Goal: Task Accomplishment & Management: Manage account settings

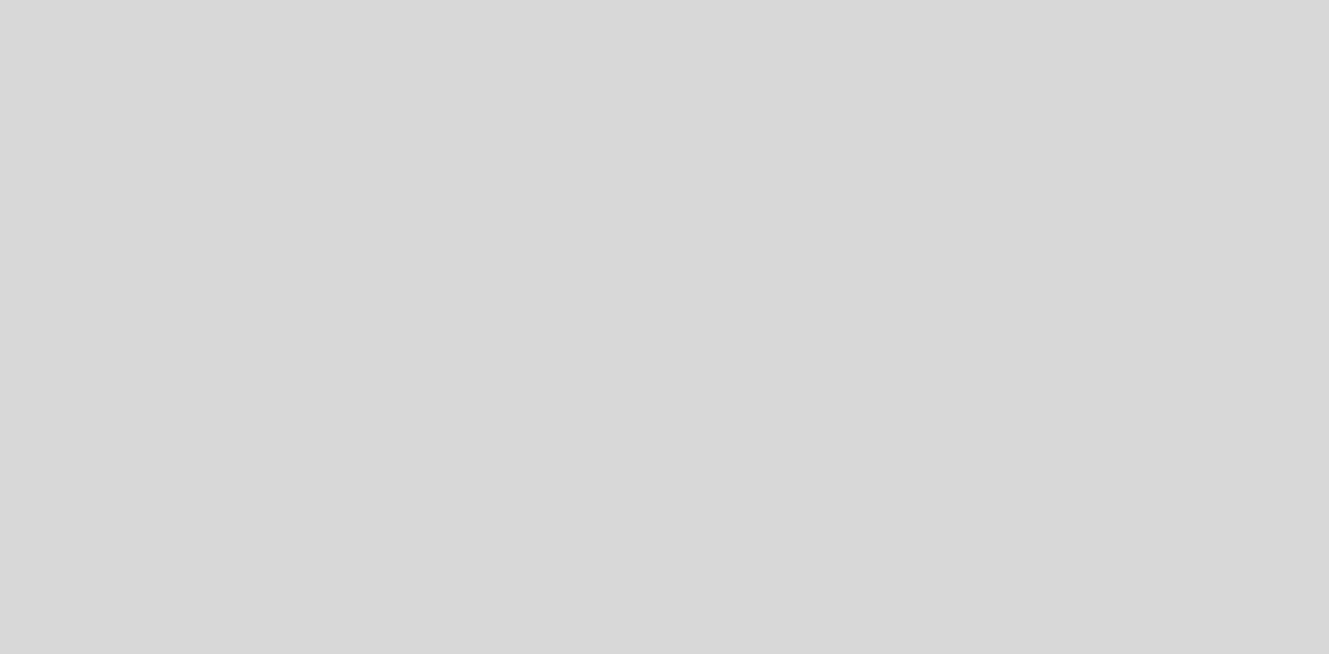
select select "es"
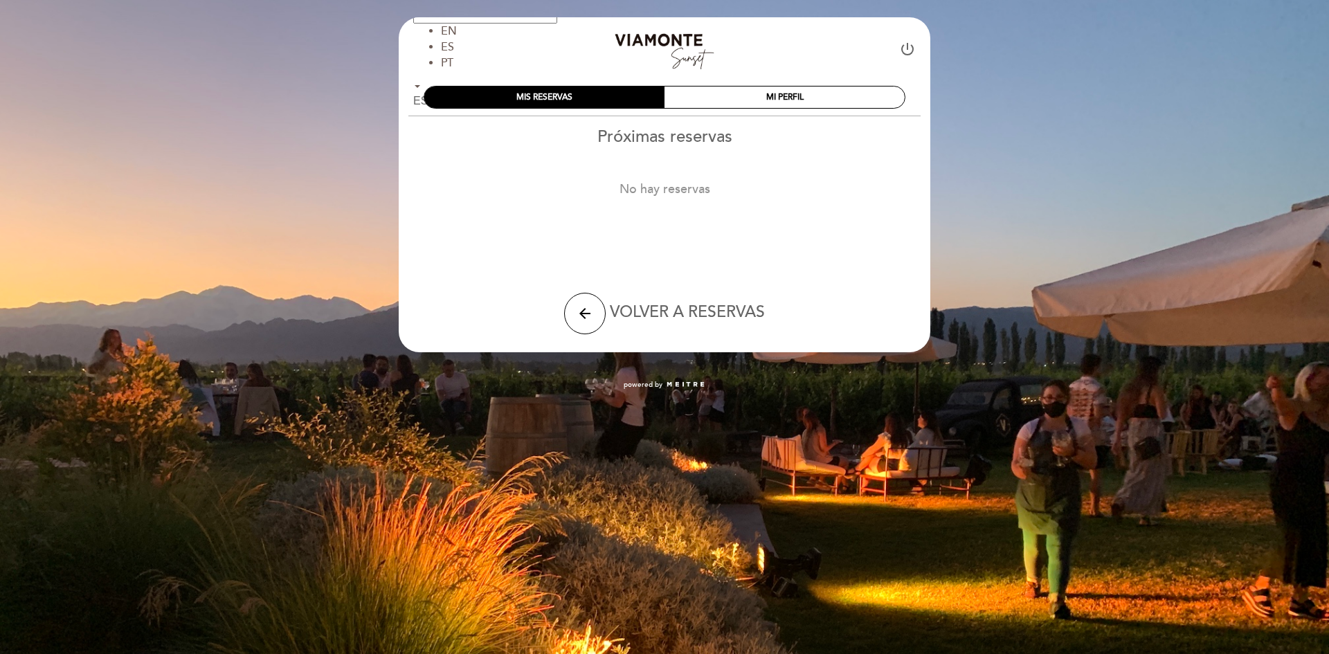
click at [905, 54] on icon "power_settings_new" at bounding box center [907, 49] width 17 height 17
select select "es"
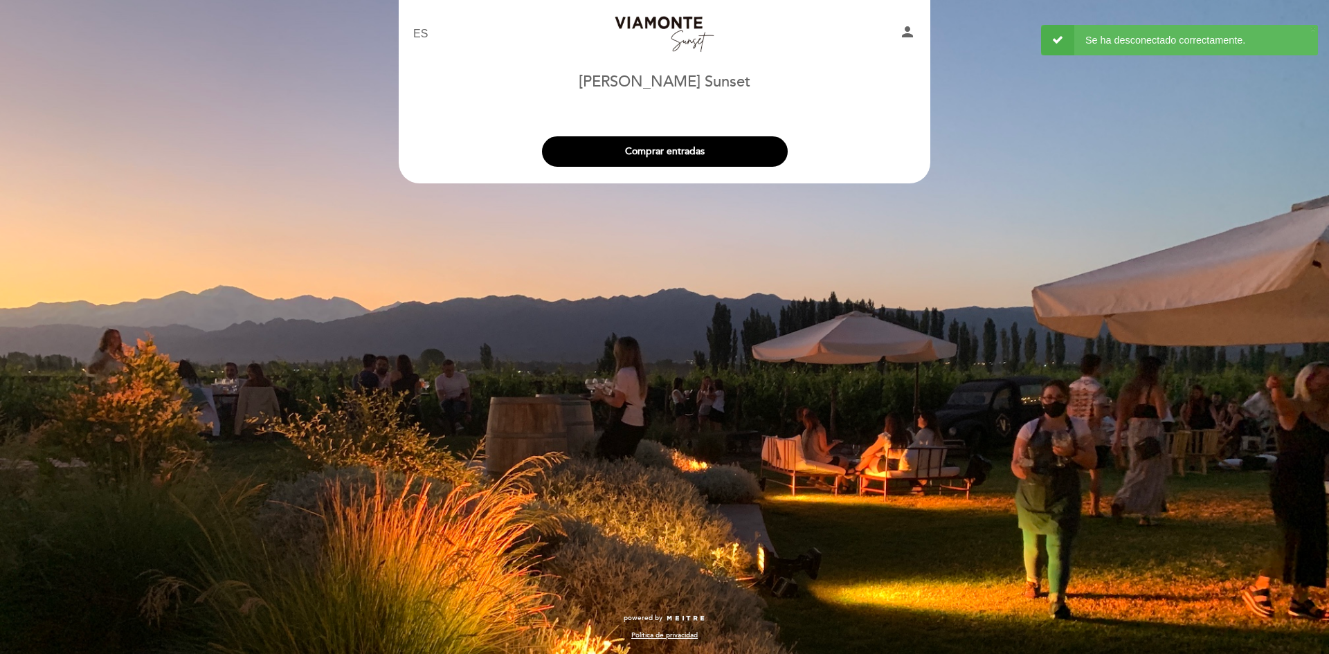
click at [911, 33] on icon "person" at bounding box center [907, 32] width 17 height 17
